Goal: Communication & Community: Answer question/provide support

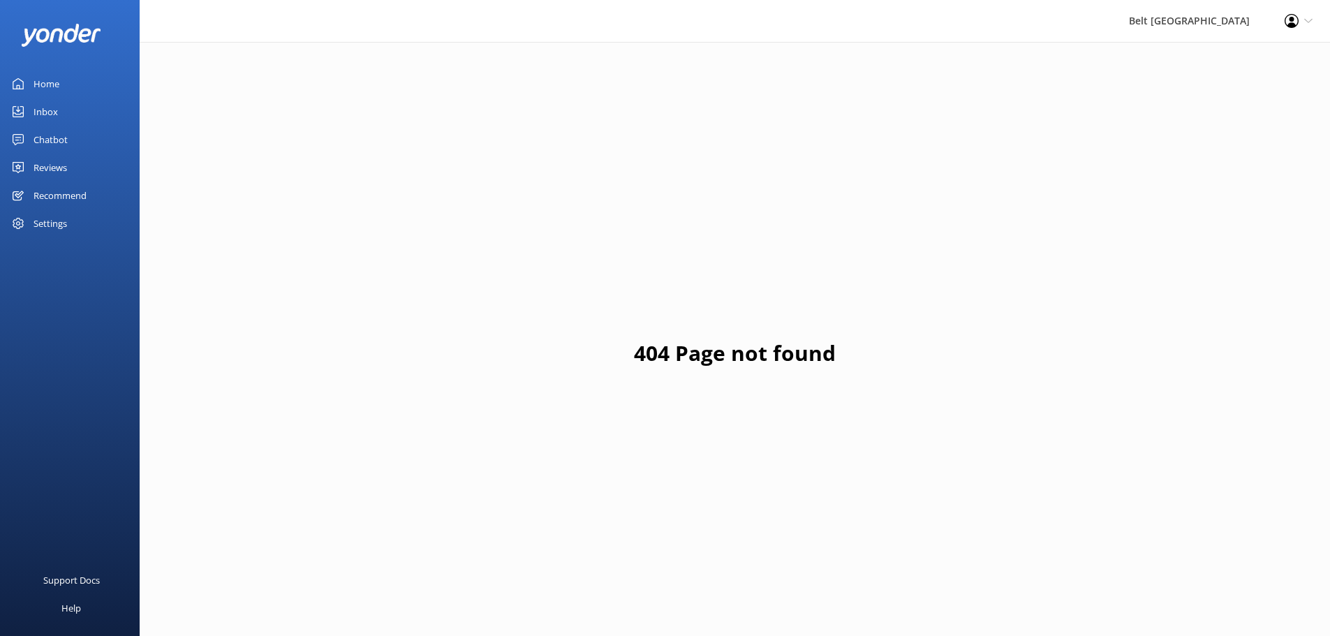
click at [50, 168] on div "Reviews" at bounding box center [51, 168] width 34 height 28
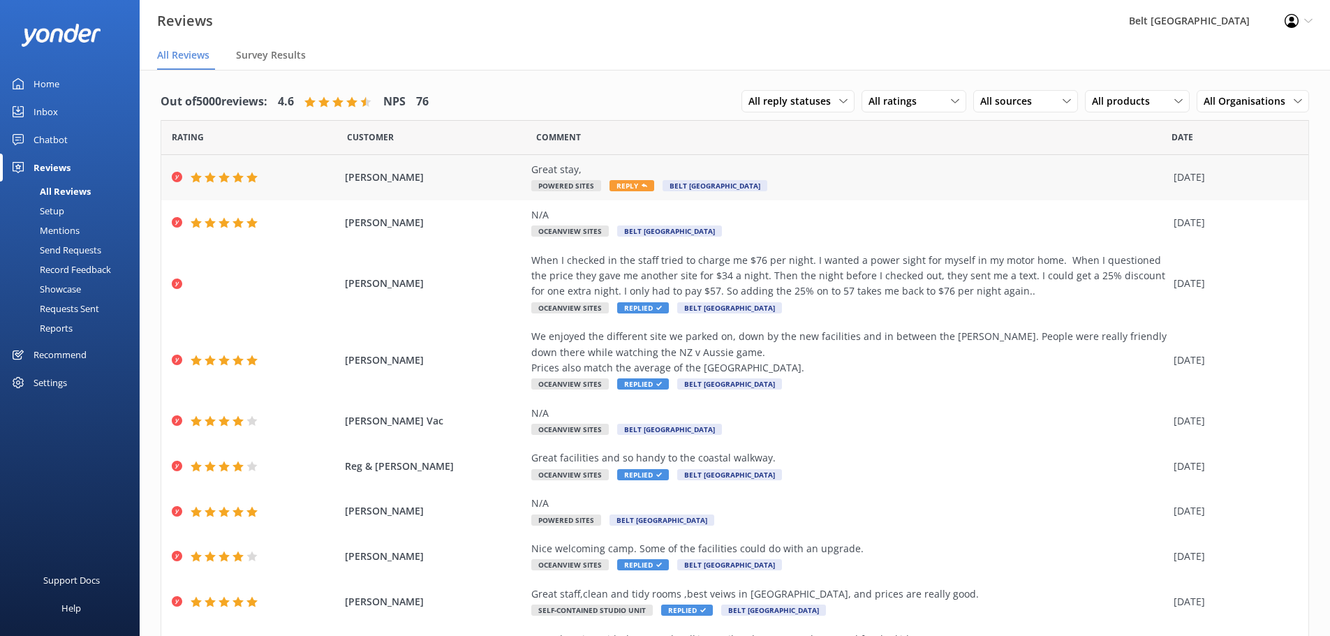
click at [620, 186] on span "Reply" at bounding box center [631, 185] width 45 height 11
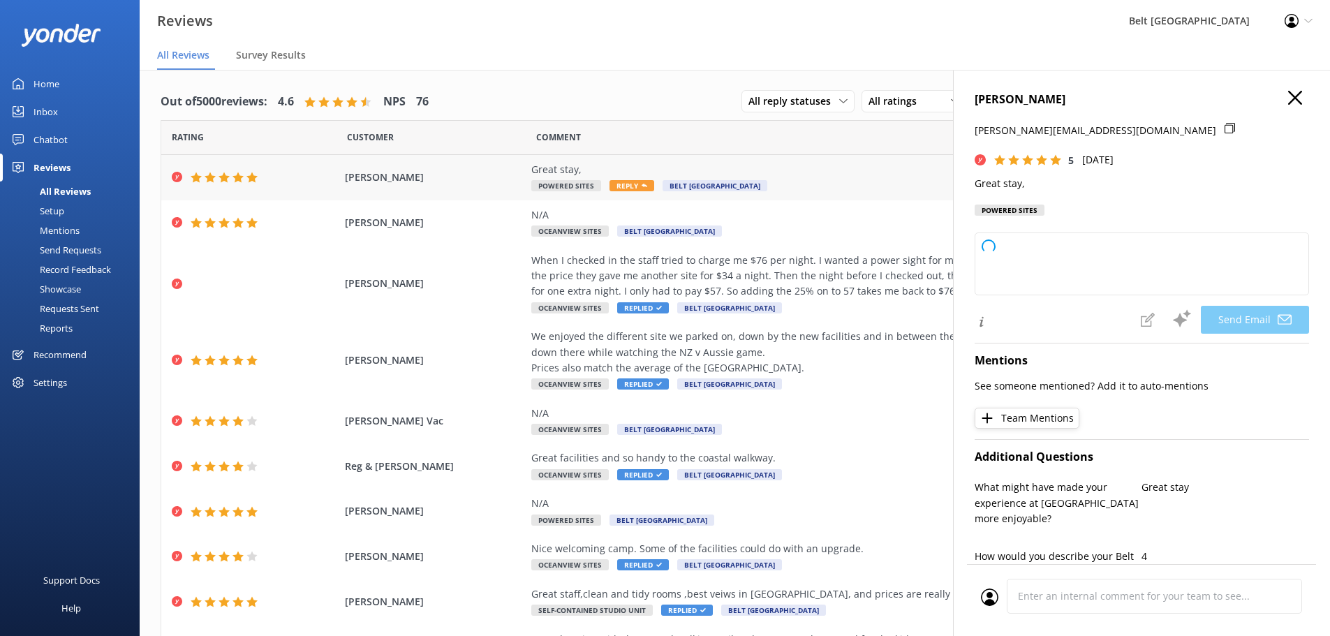
type textarea "Thank you so much for your kind words and perfect rating, [PERSON_NAME]! We're …"
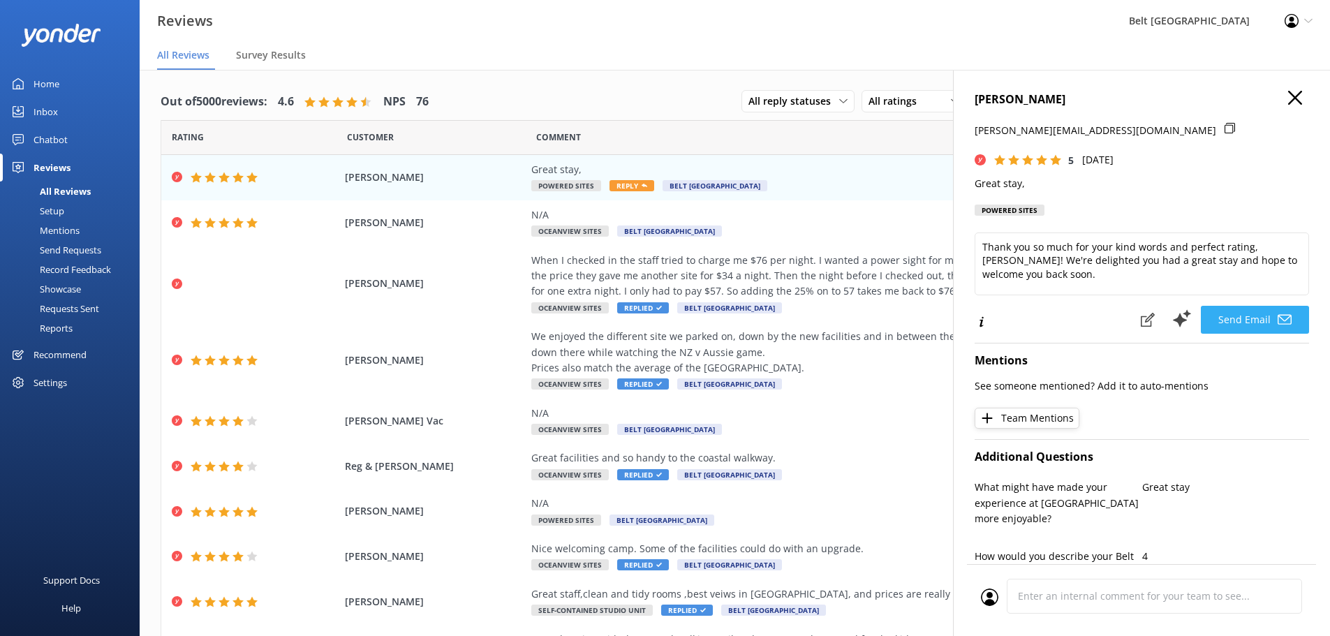
click at [1237, 320] on button "Send Email" at bounding box center [1254, 320] width 108 height 28
